Goal: Navigation & Orientation: Find specific page/section

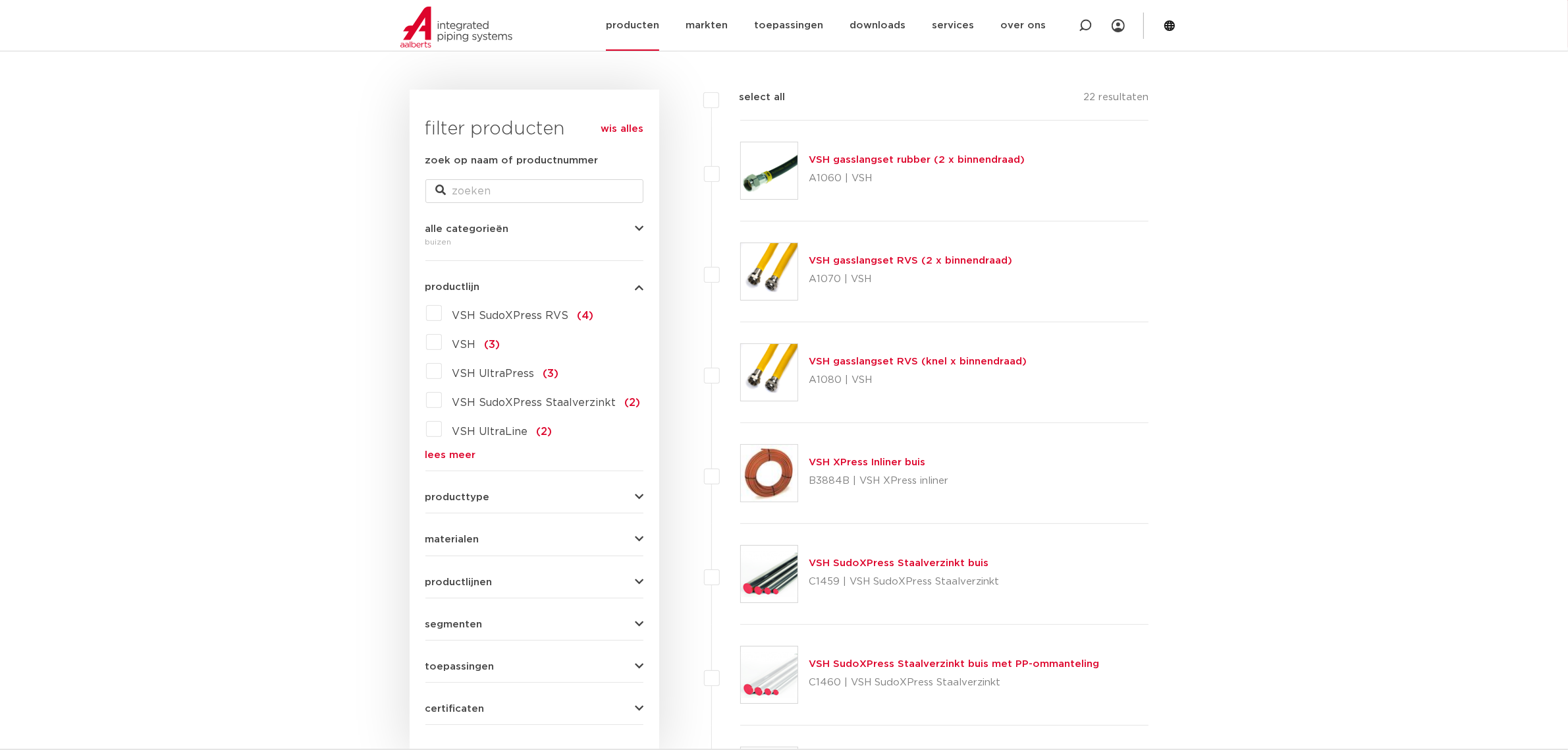
click at [1176, 22] on section "Zoeken NIEUW: myIPS is beschikbaar meer info sluiten producten markten toepassi…" at bounding box center [784, 25] width 1568 height 51
click at [1172, 23] on icon at bounding box center [1169, 25] width 10 height 10
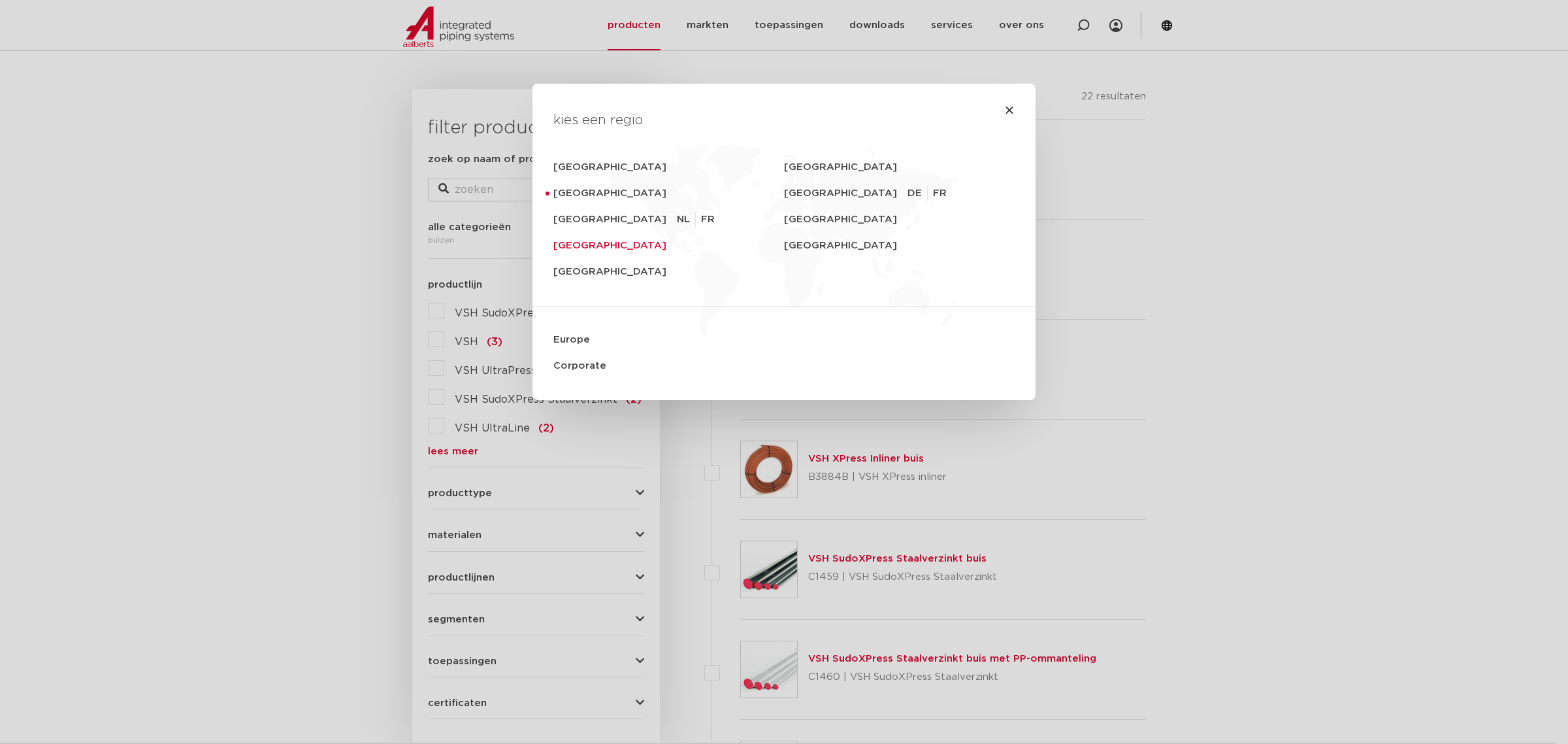
click at [587, 243] on link "[GEOGRAPHIC_DATA]" at bounding box center [668, 246] width 230 height 26
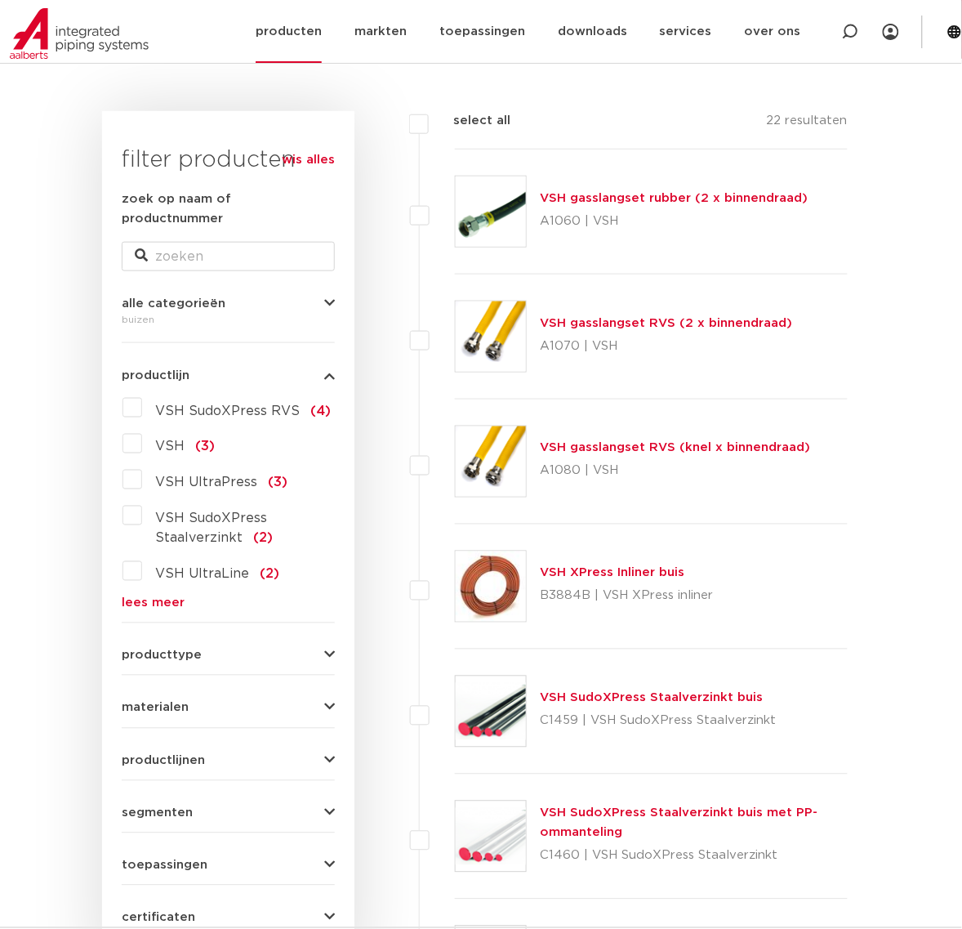
click at [950, 27] on icon at bounding box center [955, 32] width 15 height 15
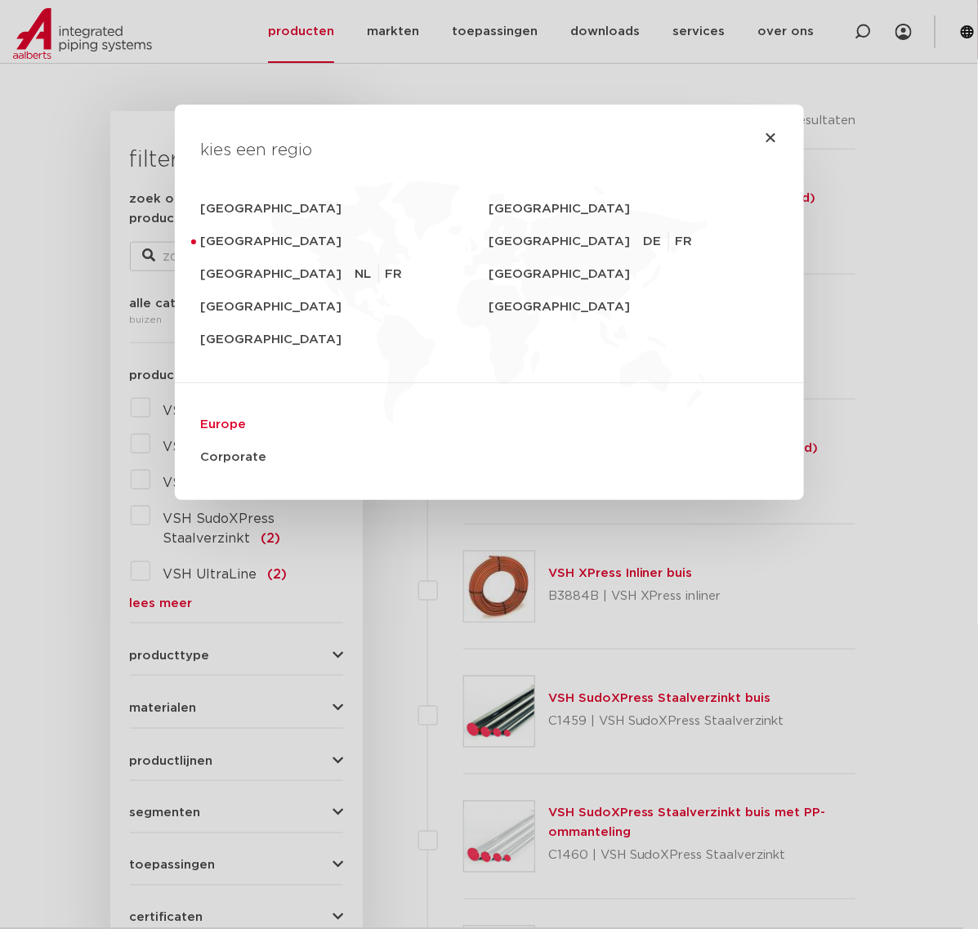
click at [210, 414] on link "Europe" at bounding box center [489, 424] width 577 height 33
